Goal: Navigation & Orientation: Find specific page/section

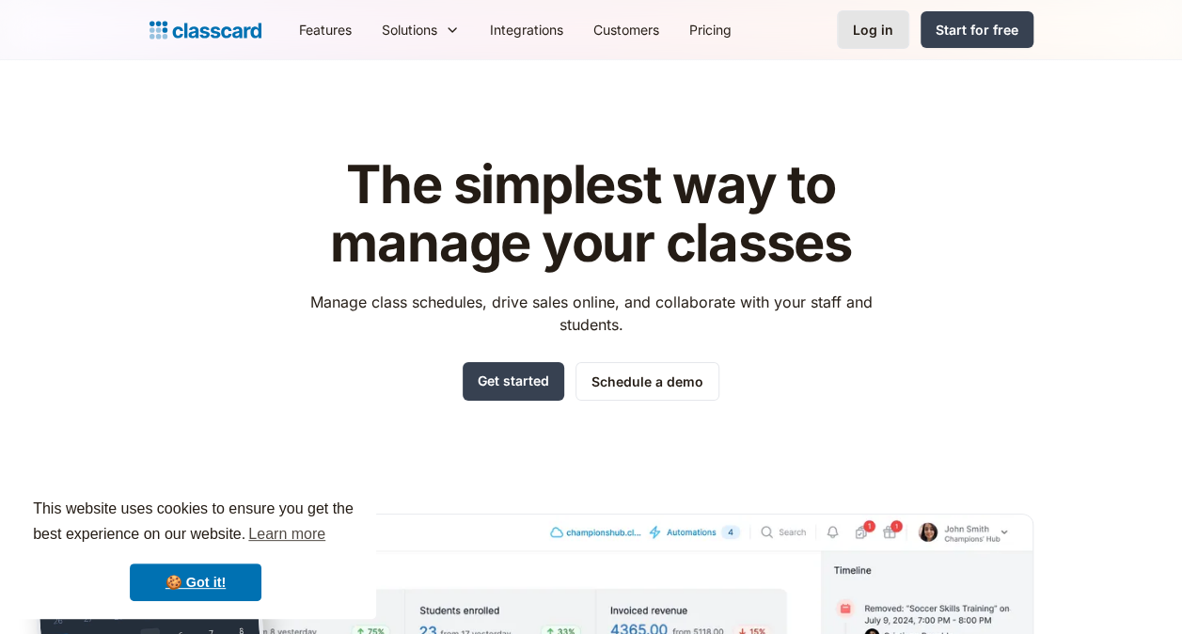
click at [891, 31] on div "Log in" at bounding box center [873, 30] width 40 height 20
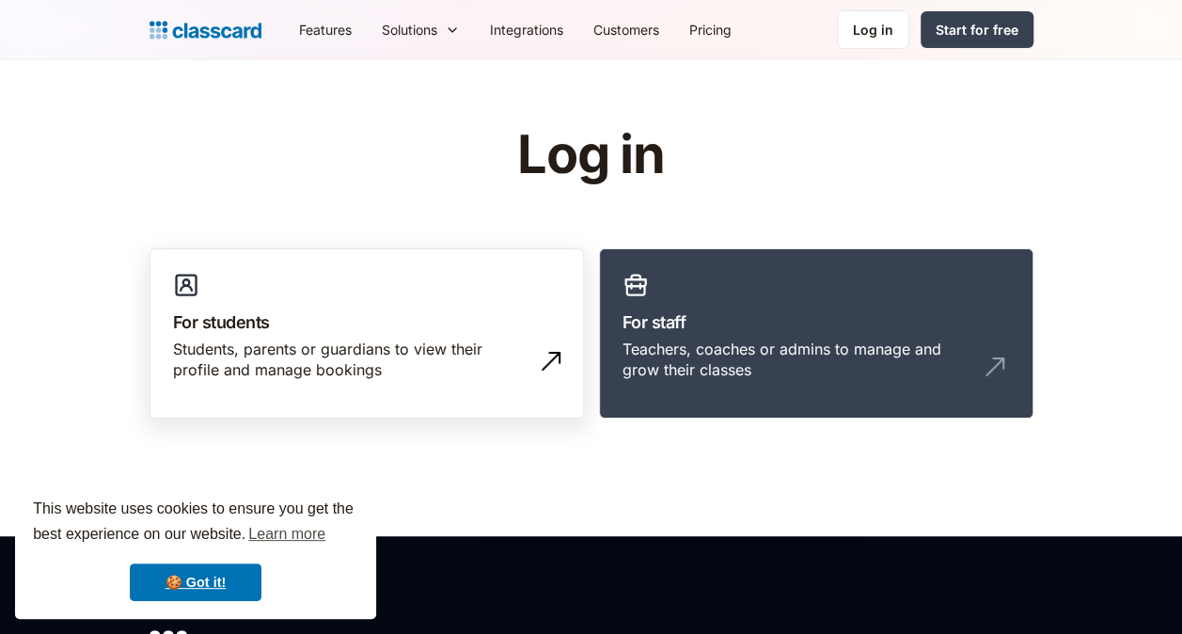
click at [374, 335] on link "For students Students, parents or guardians to view their profile and manage bo…" at bounding box center [367, 333] width 435 height 171
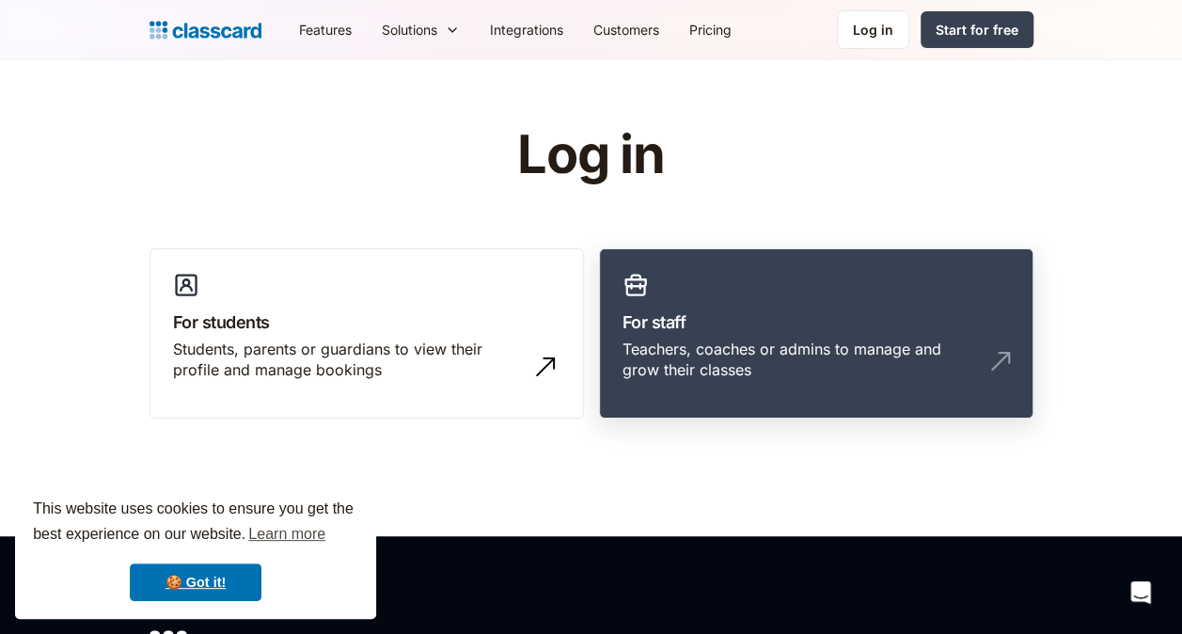
click at [900, 326] on h3 "For staff" at bounding box center [817, 321] width 388 height 25
